Goal: Information Seeking & Learning: Understand process/instructions

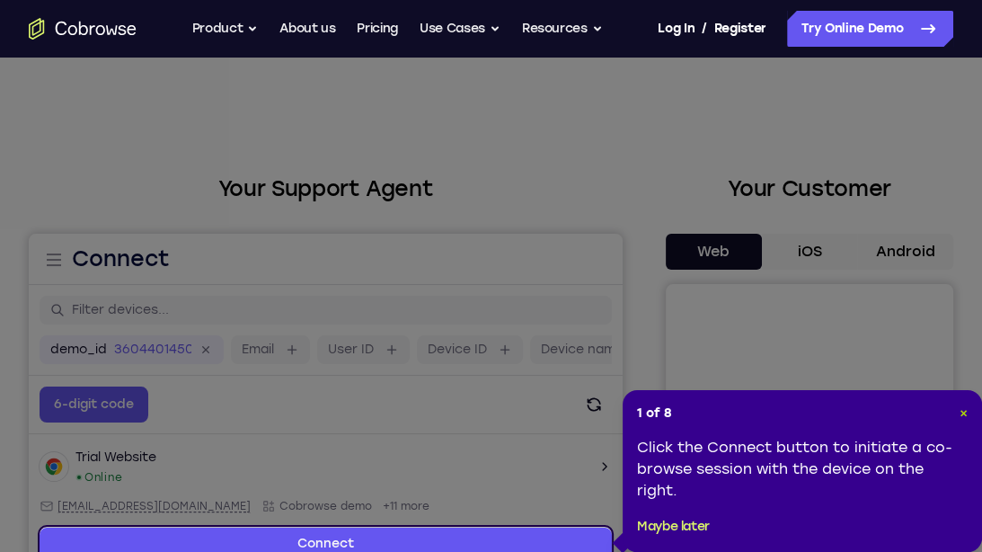
click at [966, 419] on span "×" at bounding box center [964, 412] width 8 height 15
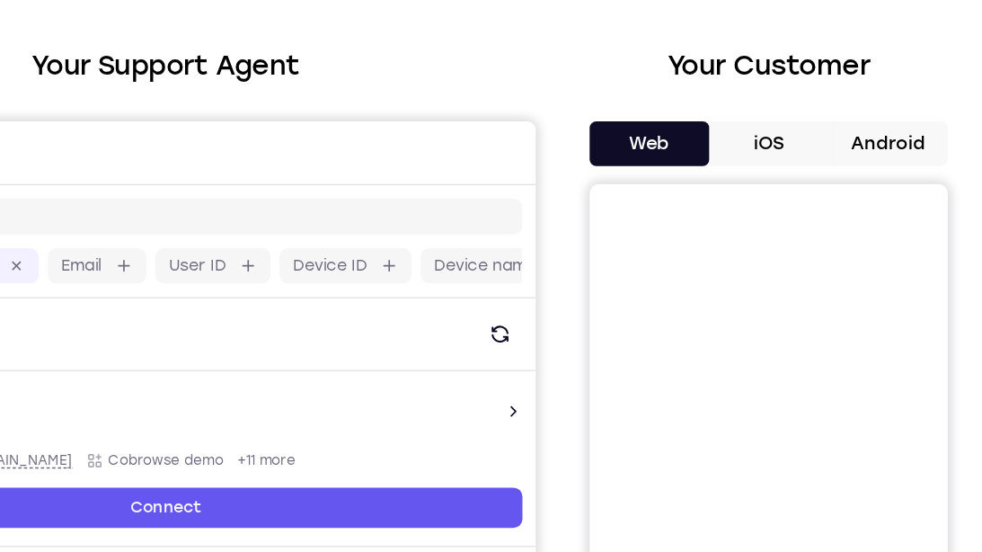
scroll to position [67, 0]
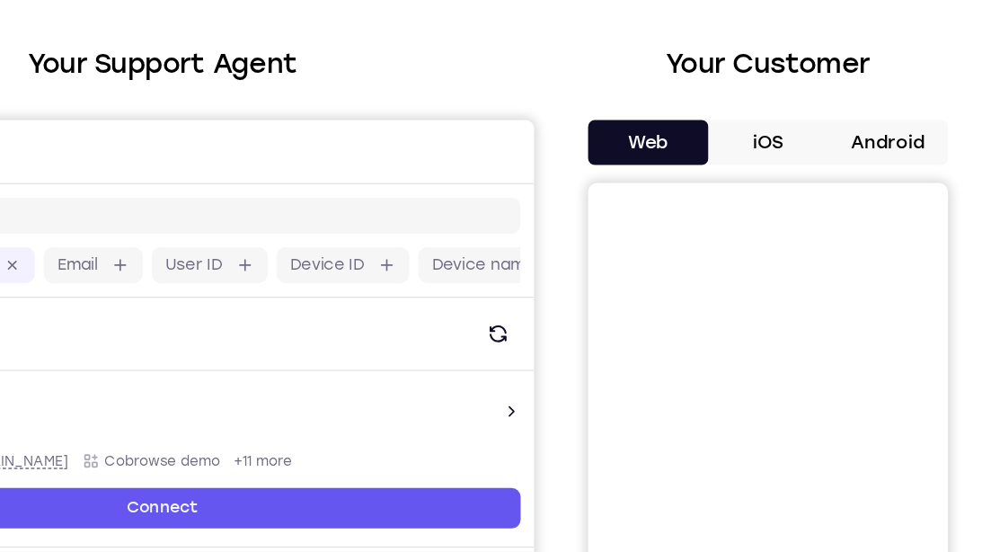
click at [920, 191] on button "Android" at bounding box center [906, 185] width 96 height 36
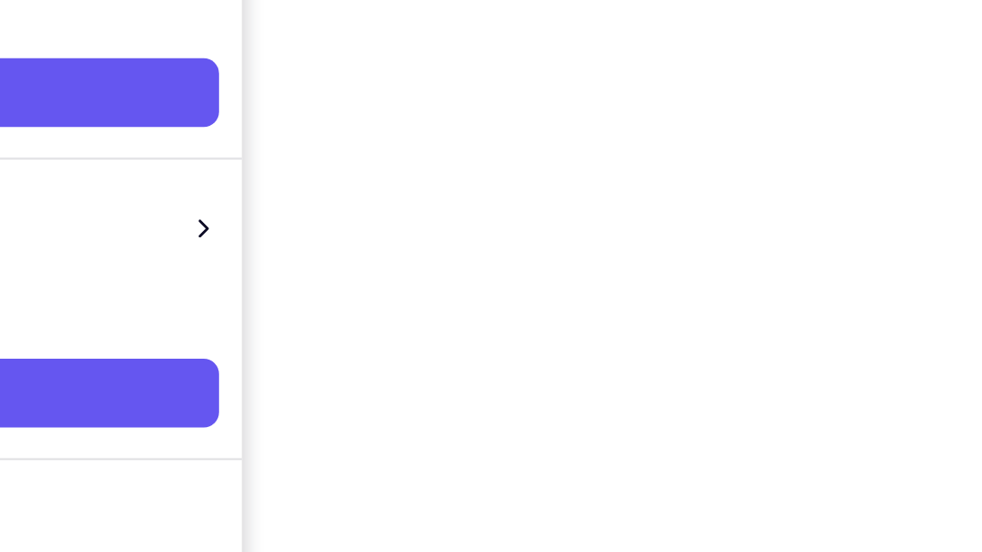
scroll to position [275, 0]
